Goal: Contribute content

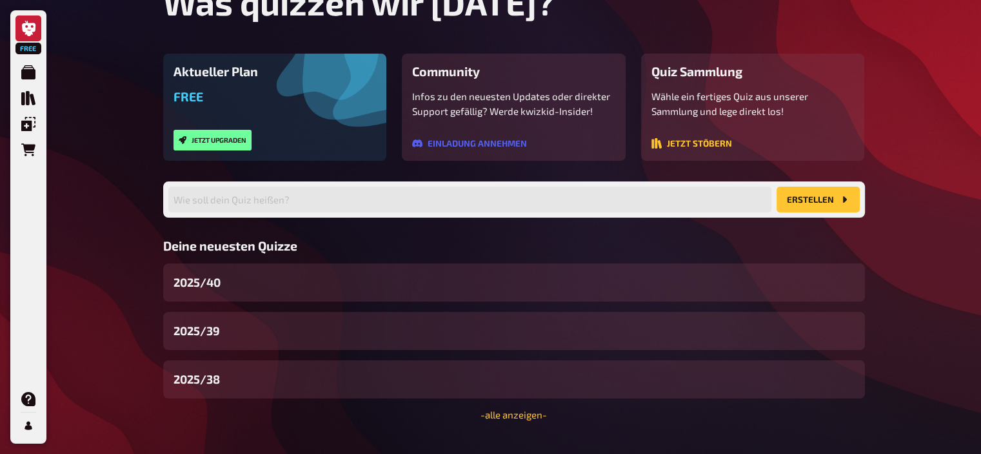
scroll to position [132, 0]
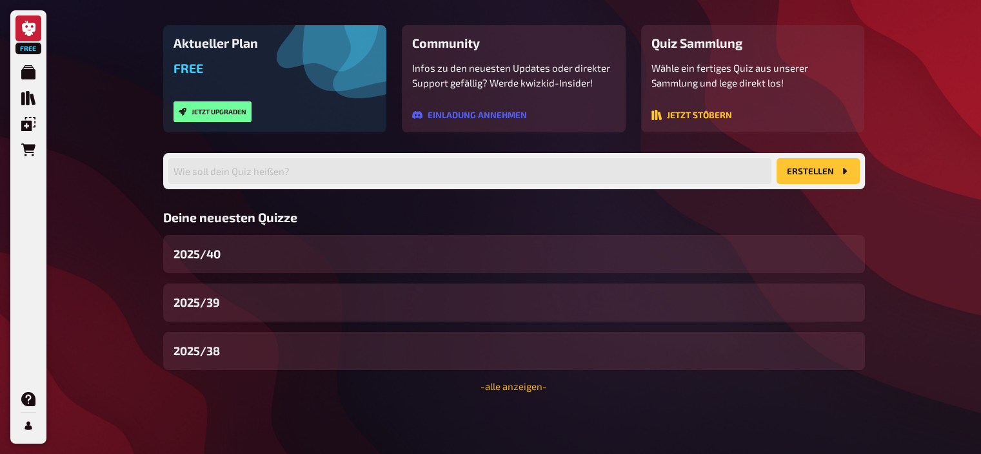
click at [530, 384] on link "- alle anzeigen -" at bounding box center [514, 386] width 66 height 12
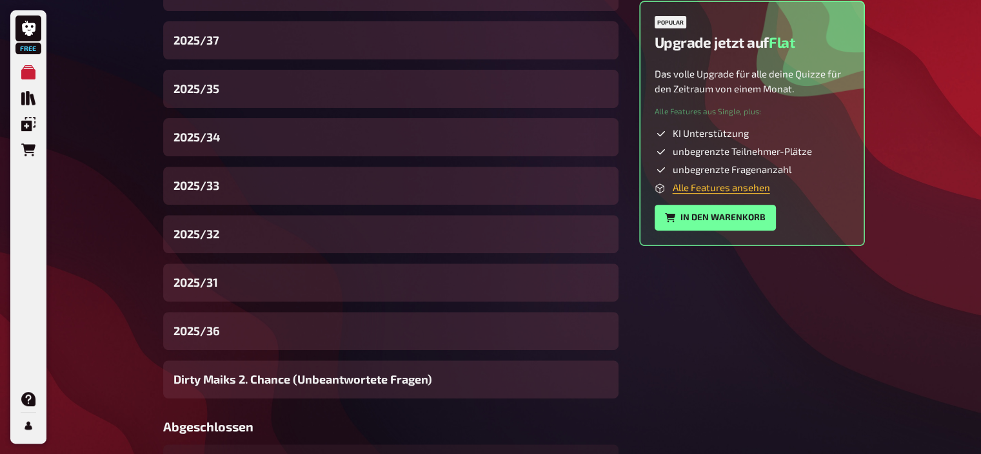
scroll to position [465, 0]
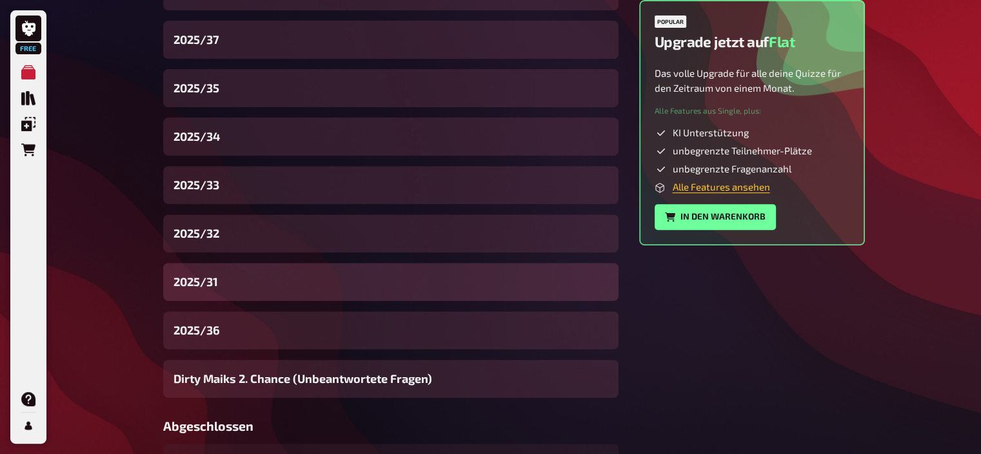
click at [217, 278] on span "2025/31" at bounding box center [196, 281] width 45 height 17
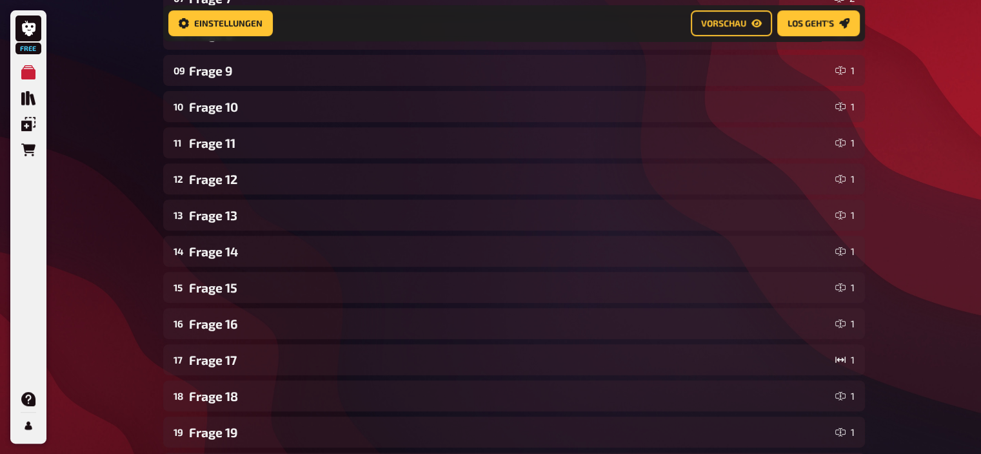
scroll to position [706, 0]
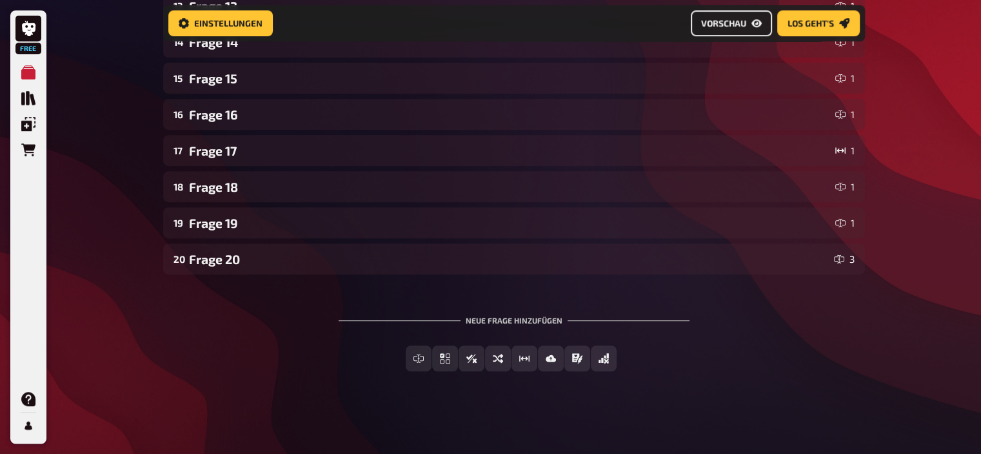
click at [699, 25] on button "Vorschau" at bounding box center [731, 23] width 81 height 26
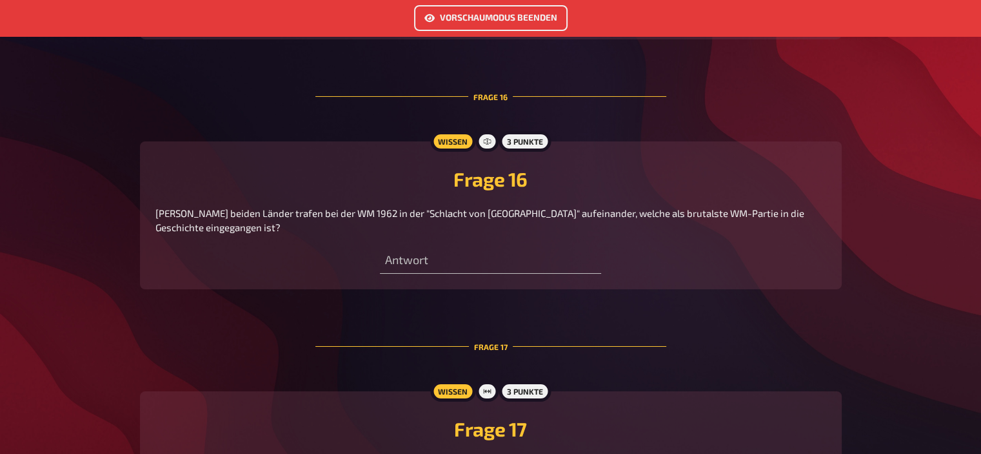
scroll to position [4602, 0]
click at [497, 19] on button "Vorschaumodus beenden" at bounding box center [491, 18] width 154 height 26
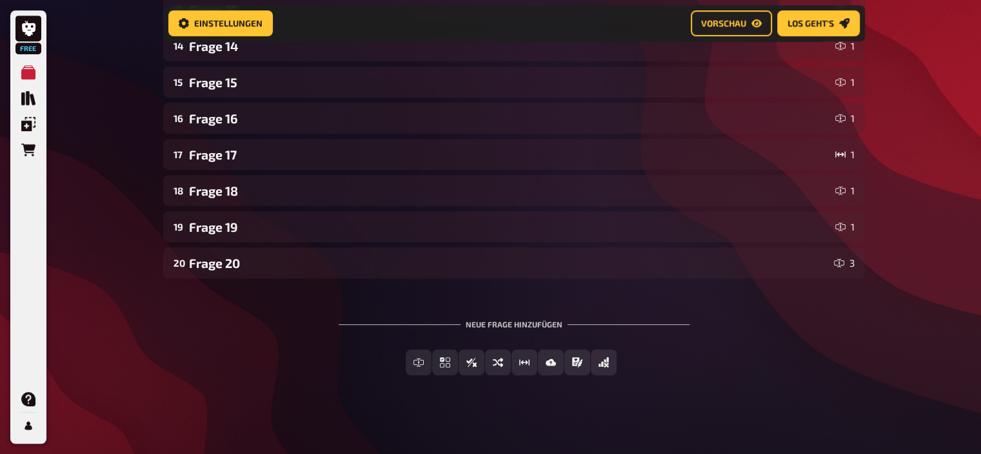
scroll to position [704, 0]
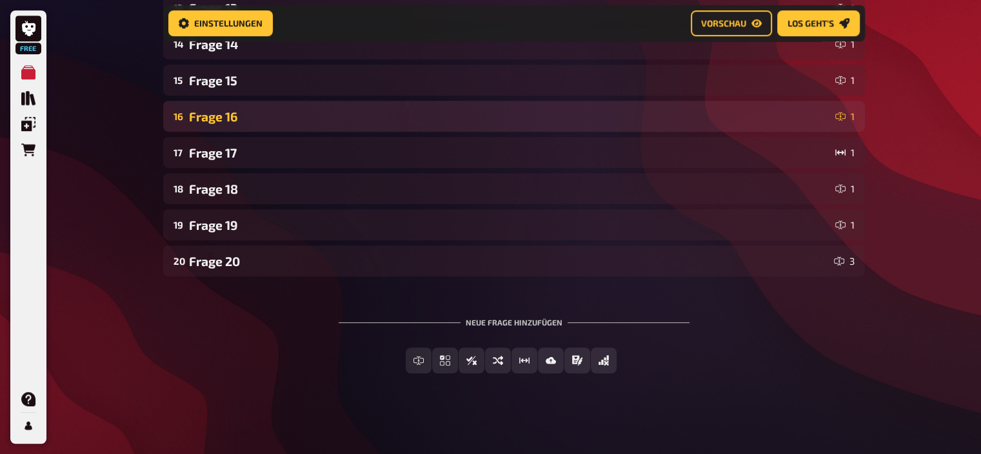
click at [264, 115] on div "Frage 16" at bounding box center [509, 116] width 641 height 15
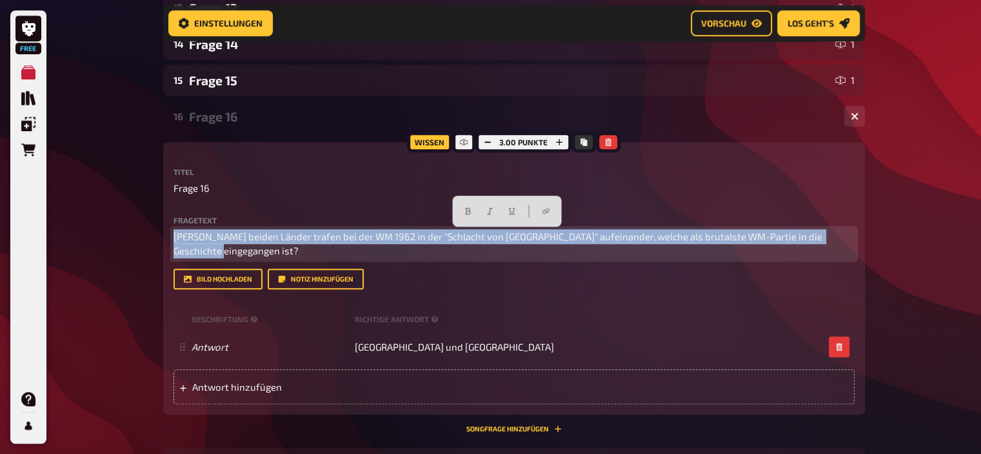
drag, startPoint x: 196, startPoint y: 252, endPoint x: 160, endPoint y: 224, distance: 45.5
click at [160, 224] on div "Home Meine Quizze 2025/31 Vorbereitung Vorbereitung Inhalte Bearbeiten Quiz Lob…" at bounding box center [514, 31] width 723 height 1470
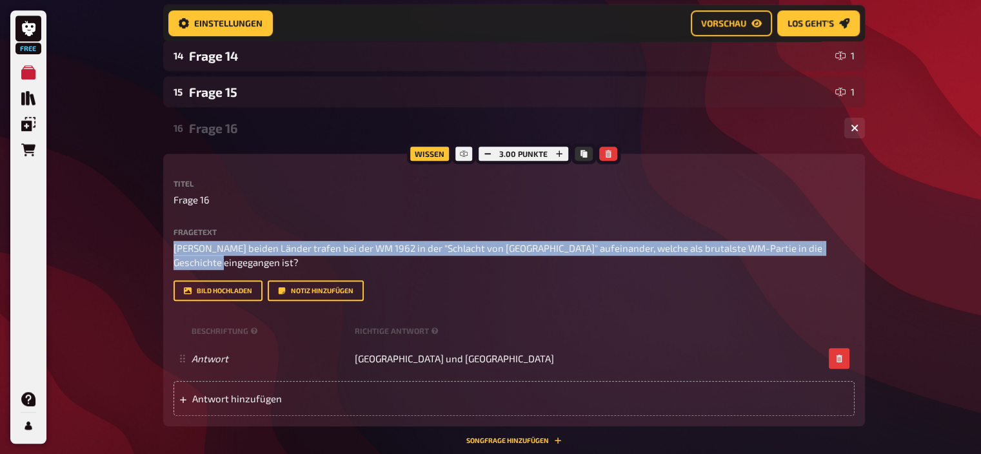
scroll to position [693, 0]
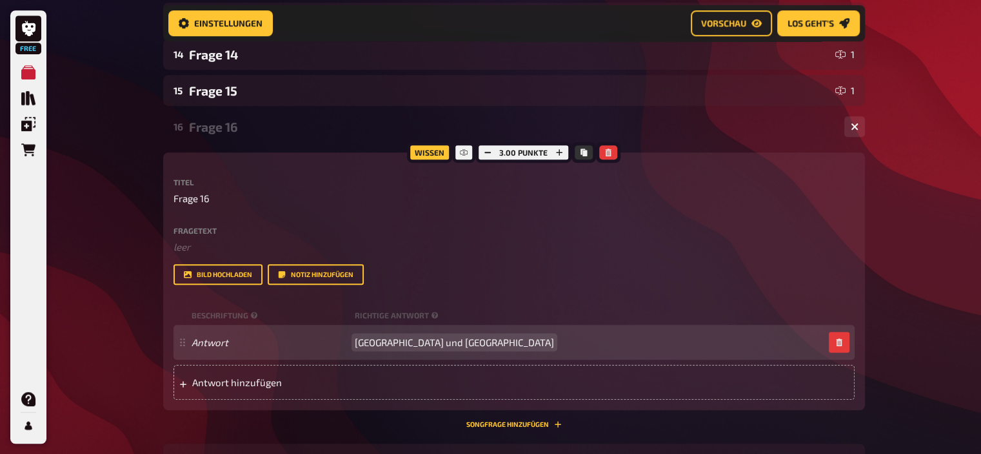
click at [413, 339] on span "[GEOGRAPHIC_DATA] und [GEOGRAPHIC_DATA]" at bounding box center [454, 342] width 199 height 12
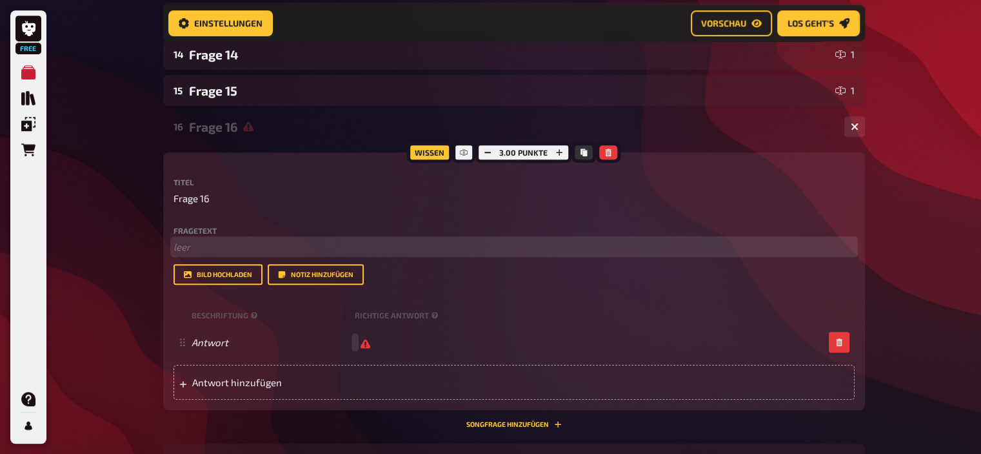
scroll to position [693, 0]
click at [228, 241] on p "﻿ leer" at bounding box center [514, 247] width 681 height 15
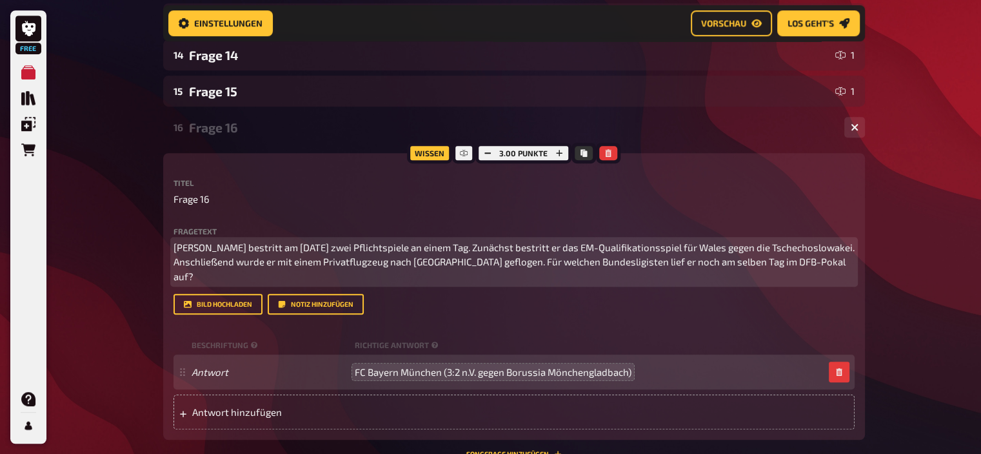
click at [212, 263] on span "[PERSON_NAME] bestritt am [DATE] zwei Pflichtspiele an einem Tag. Zunächst best…" at bounding box center [515, 261] width 683 height 41
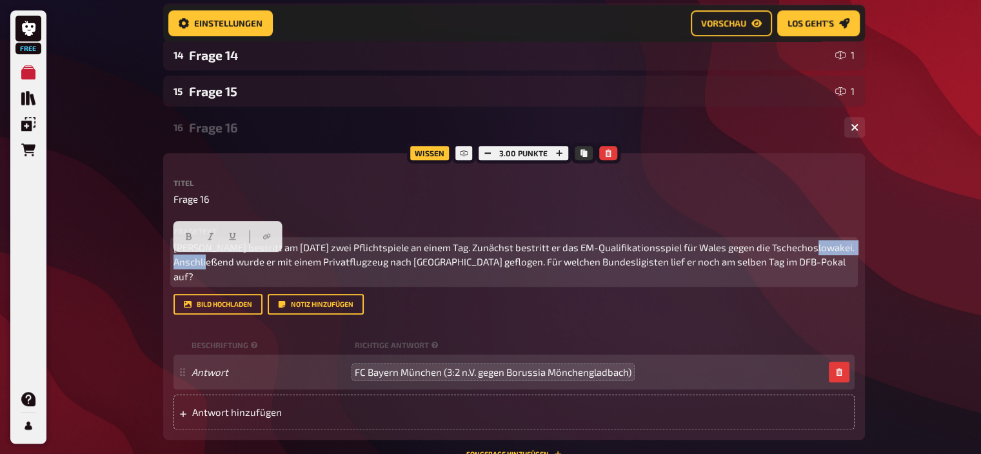
copy span "Tschechoslowakei"
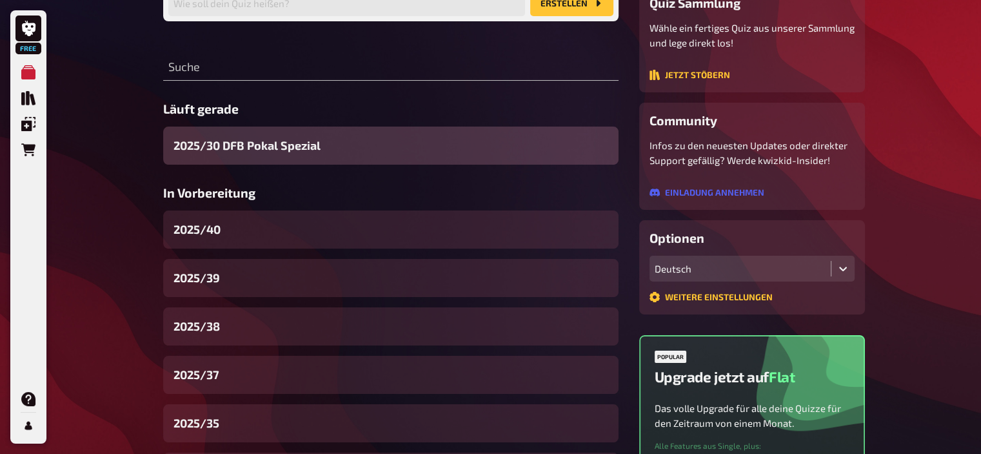
scroll to position [131, 0]
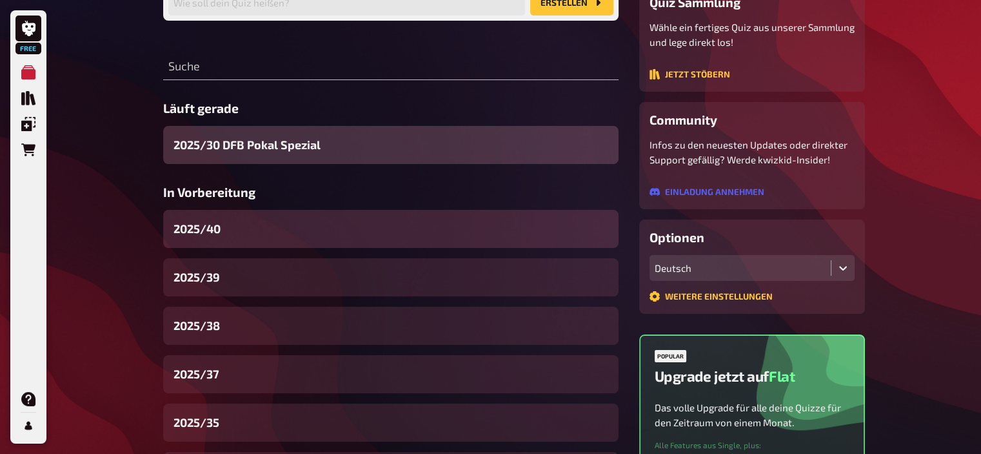
click at [221, 239] on div "2025/40" at bounding box center [390, 229] width 455 height 38
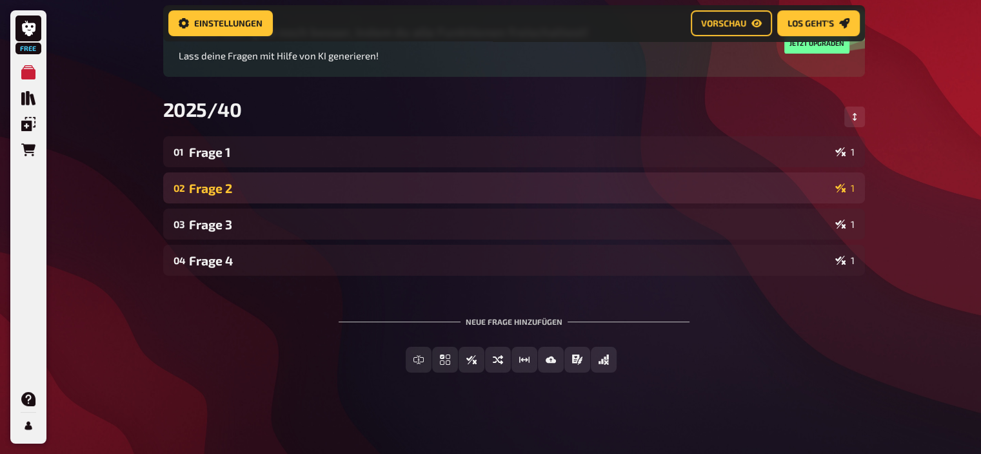
scroll to position [128, 0]
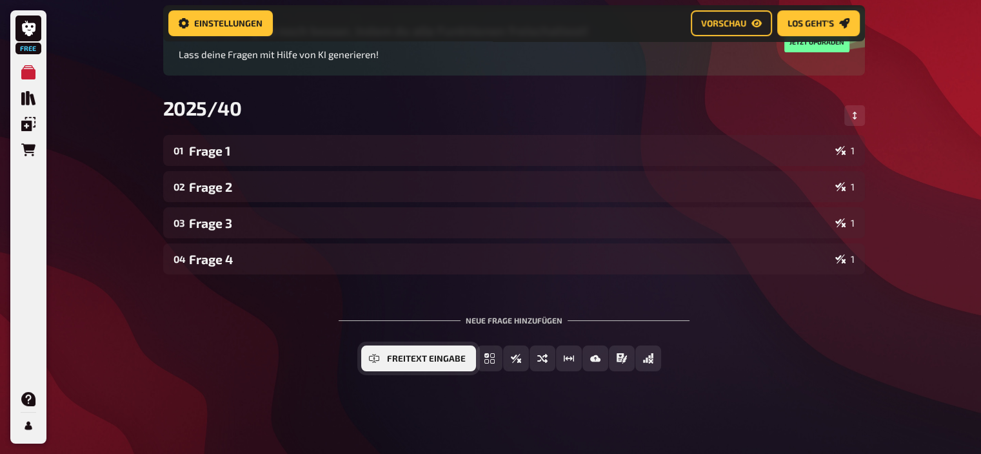
click at [381, 354] on button "Freitext Eingabe" at bounding box center [418, 358] width 115 height 26
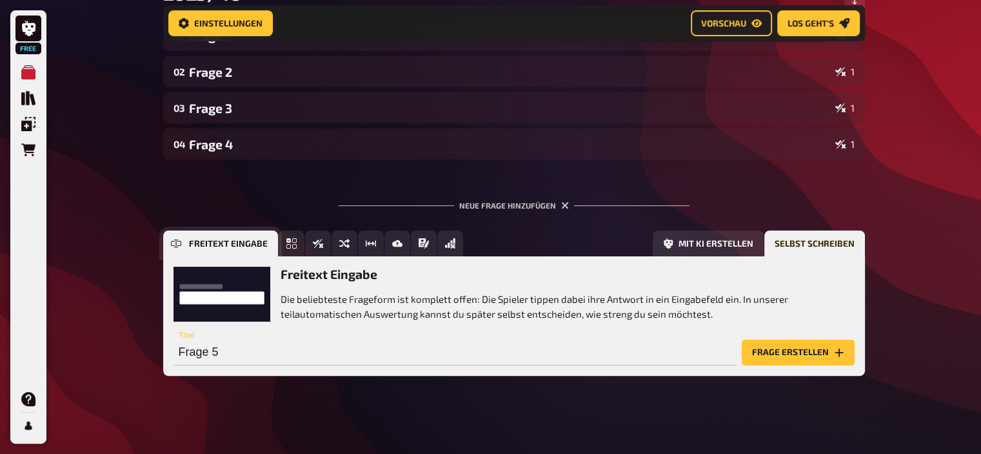
scroll to position [247, 0]
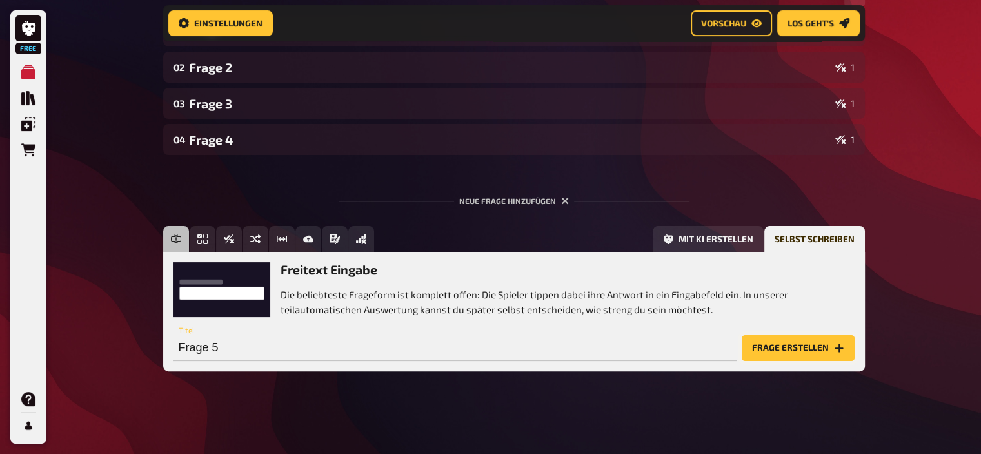
click at [778, 348] on button "Frage erstellen" at bounding box center [798, 348] width 113 height 26
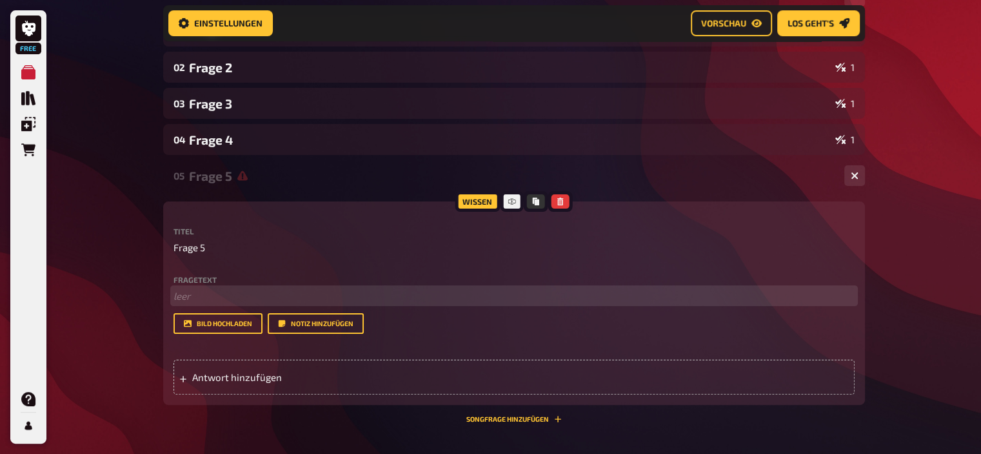
click at [212, 292] on p "﻿ leer" at bounding box center [514, 295] width 681 height 15
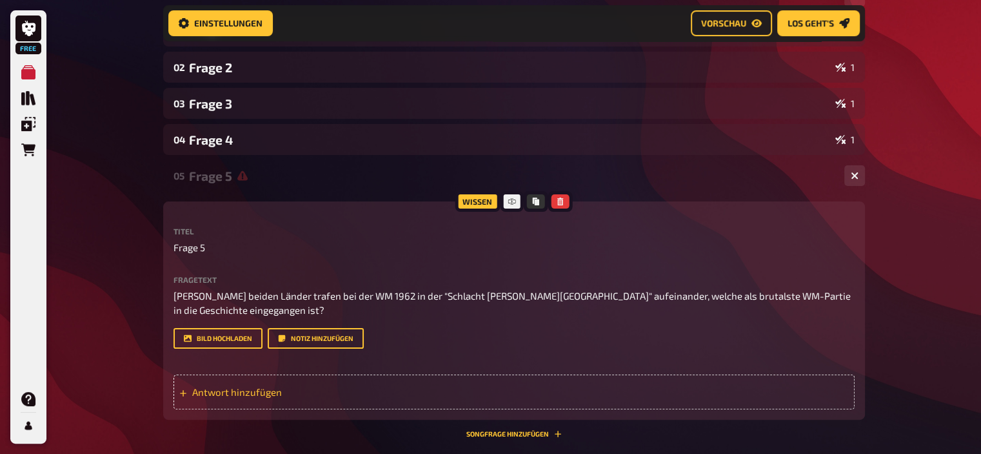
click at [264, 402] on div "Antwort hinzufügen" at bounding box center [514, 391] width 681 height 35
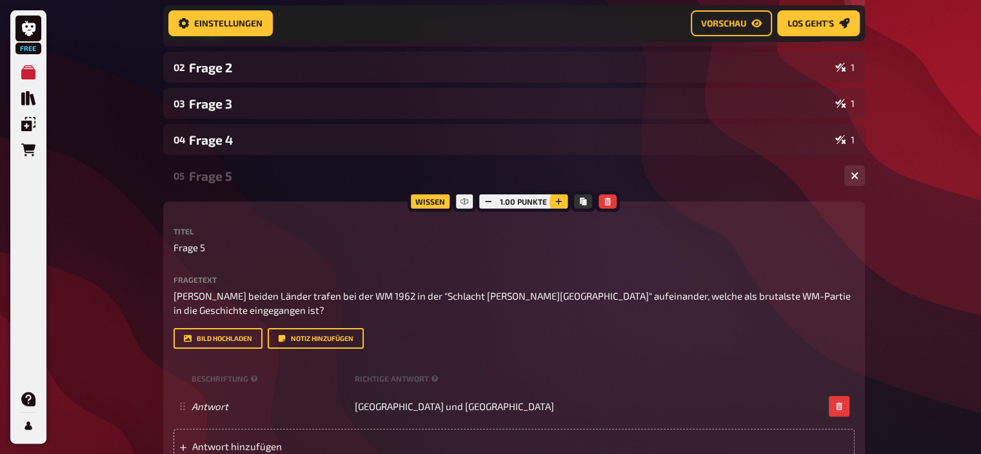
click at [561, 202] on icon "button" at bounding box center [559, 201] width 8 height 8
